Goal: Task Accomplishment & Management: Manage account settings

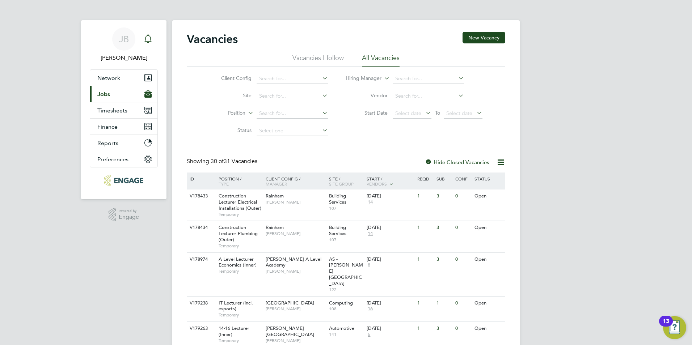
click at [151, 38] on icon "Main navigation" at bounding box center [148, 38] width 9 height 9
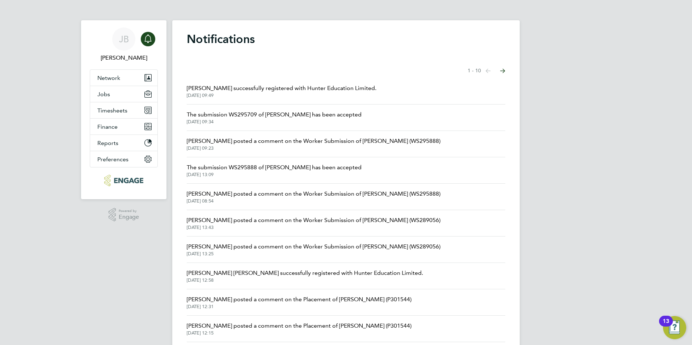
click at [256, 171] on span "The submission WS295888 of [PERSON_NAME] has been accepted" at bounding box center [274, 167] width 175 height 9
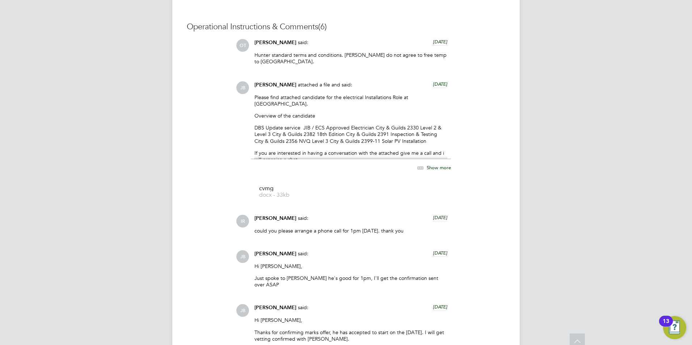
scroll to position [832, 0]
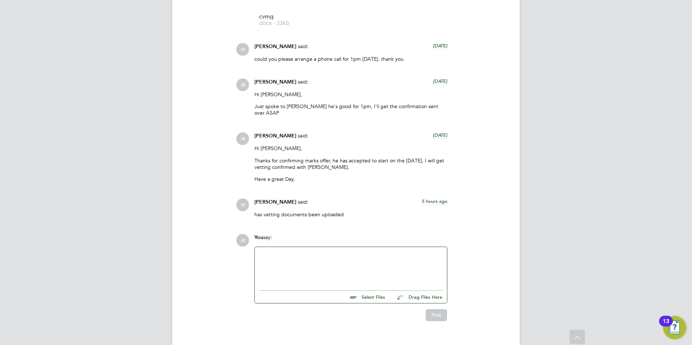
click at [318, 251] on div at bounding box center [350, 266] width 183 height 31
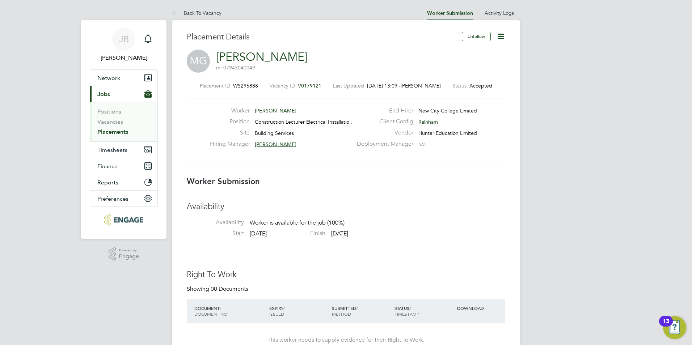
click at [302, 86] on span "V0179121" at bounding box center [310, 85] width 24 height 7
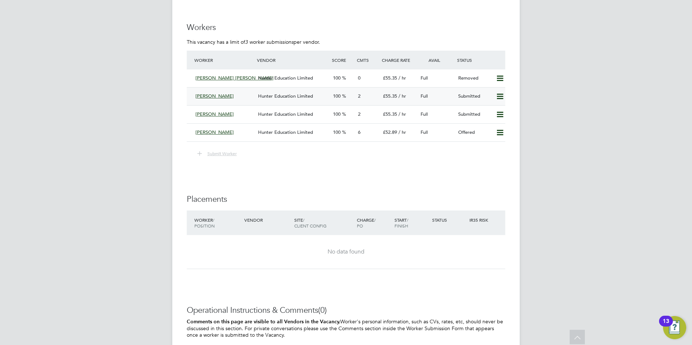
click at [500, 94] on icon at bounding box center [499, 97] width 9 height 6
click at [485, 111] on li "Remove" at bounding box center [489, 112] width 28 height 10
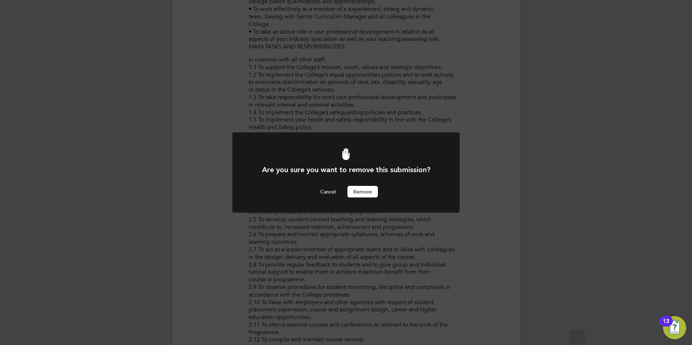
click at [373, 195] on button "Remove" at bounding box center [362, 192] width 30 height 12
